Goal: Obtain resource: Download file/media

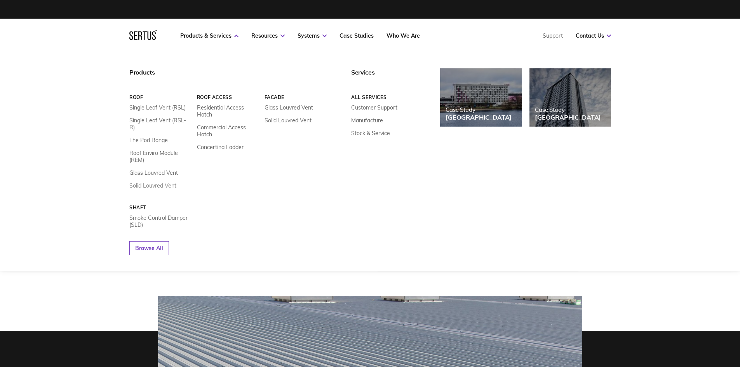
click at [157, 182] on link "Solid Louvred Vent" at bounding box center [152, 185] width 47 height 7
click at [166, 182] on link "Solid Louvred Vent" at bounding box center [152, 185] width 47 height 7
click at [148, 182] on link "Solid Louvred Vent" at bounding box center [152, 185] width 47 height 7
click at [205, 35] on link "Products & Services" at bounding box center [209, 35] width 58 height 7
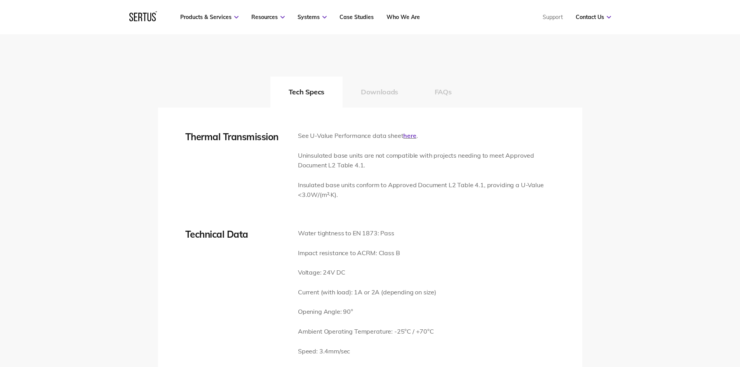
scroll to position [1010, 0]
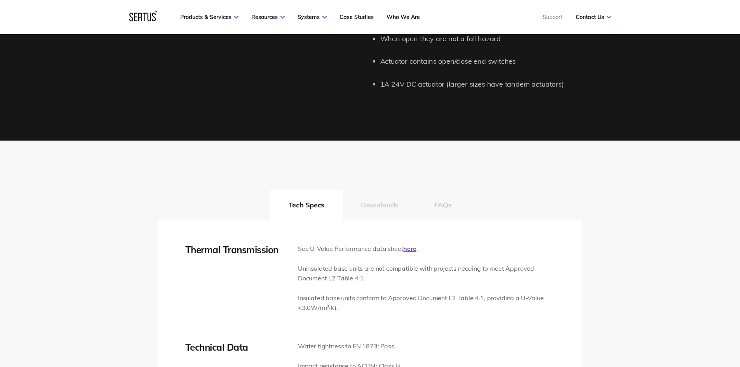
click at [379, 205] on button "Downloads" at bounding box center [380, 205] width 74 height 31
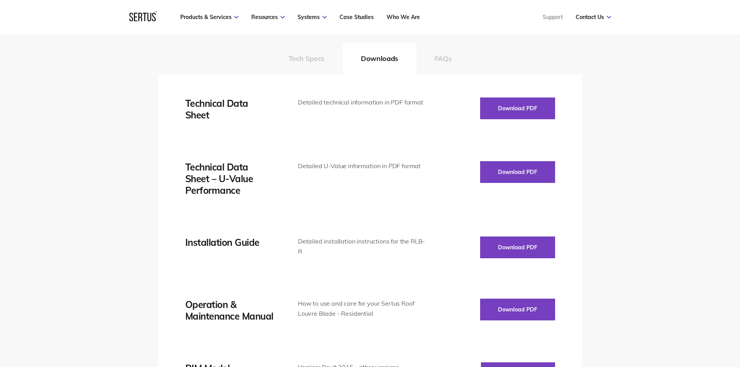
scroll to position [1126, 0]
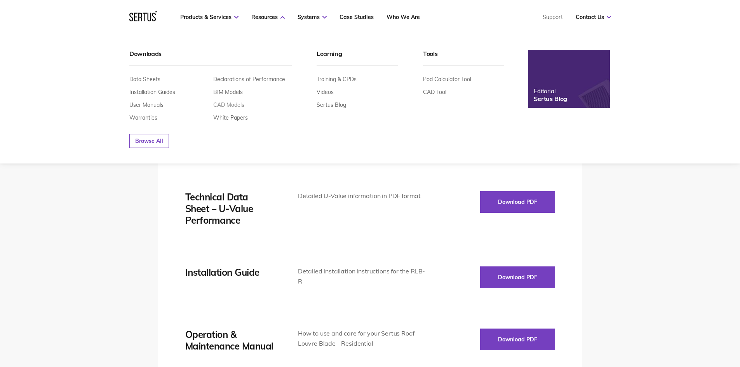
click at [237, 106] on link "CAD Models" at bounding box center [228, 104] width 31 height 7
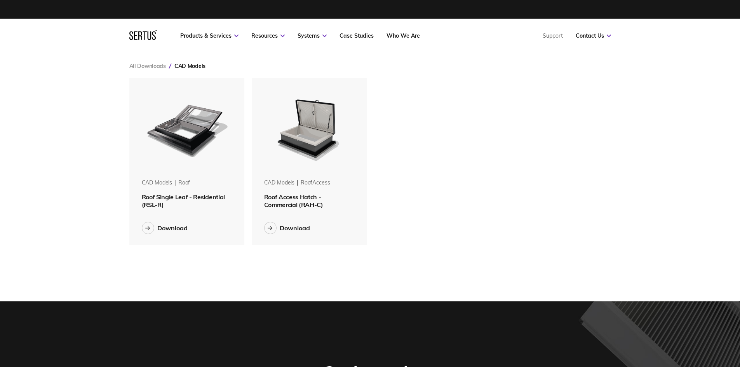
scroll to position [179, 494]
click at [462, 291] on div "All Downloads CAD Models CAD Models roof Roof Single Leaf - Residential (RSL-R)…" at bounding box center [370, 177] width 513 height 249
